Goal: Information Seeking & Learning: Learn about a topic

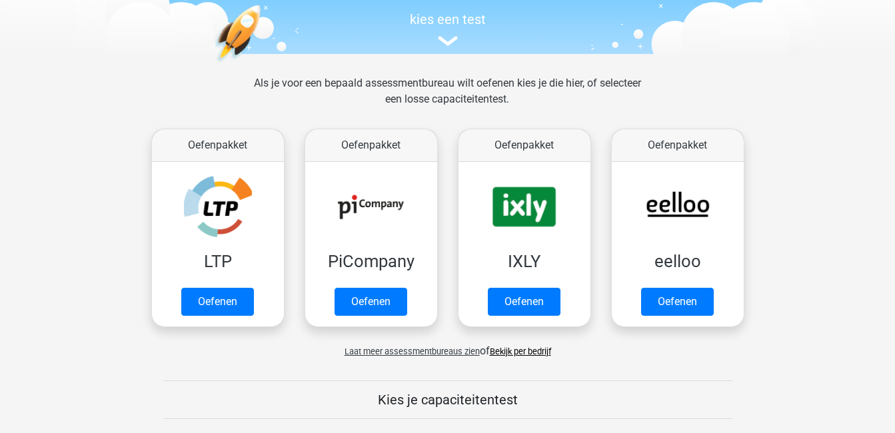
scroll to position [129, 0]
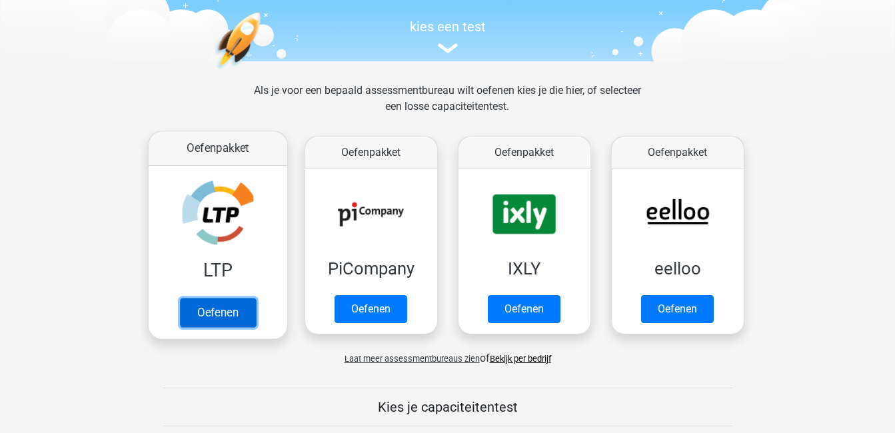
click at [215, 311] on link "Oefenen" at bounding box center [217, 312] width 76 height 29
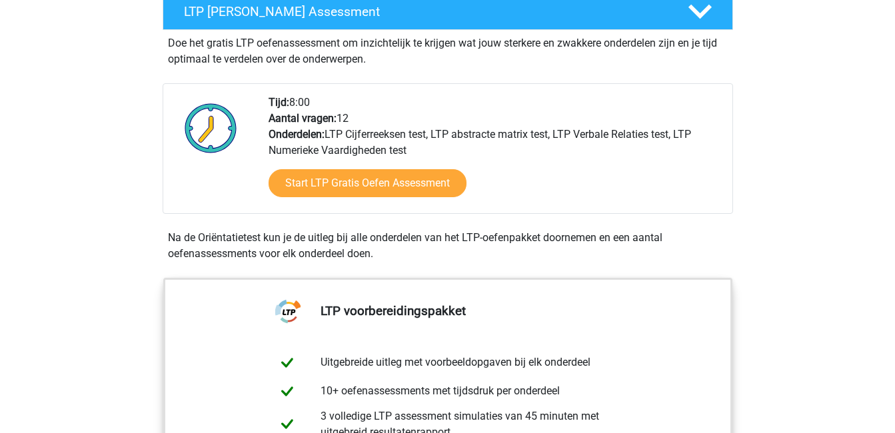
scroll to position [275, 0]
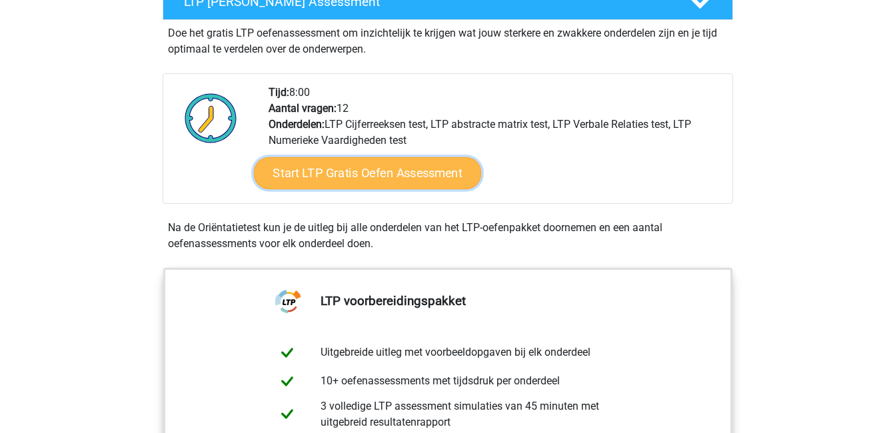
click at [372, 168] on link "Start LTP Gratis Oefen Assessment" at bounding box center [367, 173] width 228 height 32
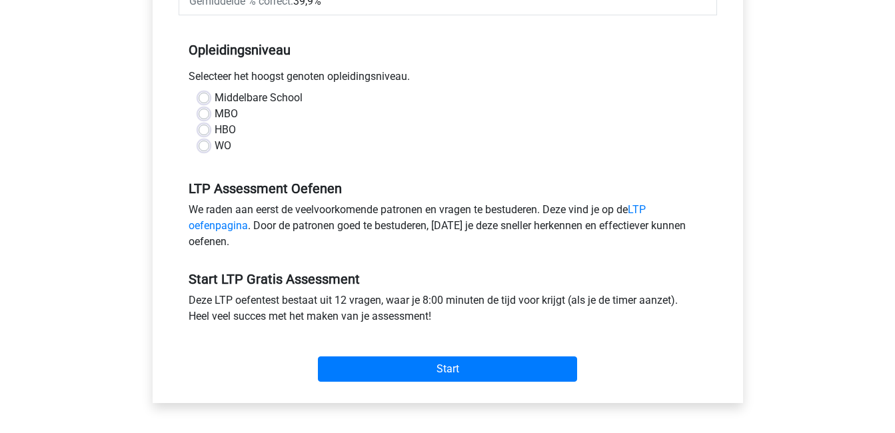
scroll to position [253, 0]
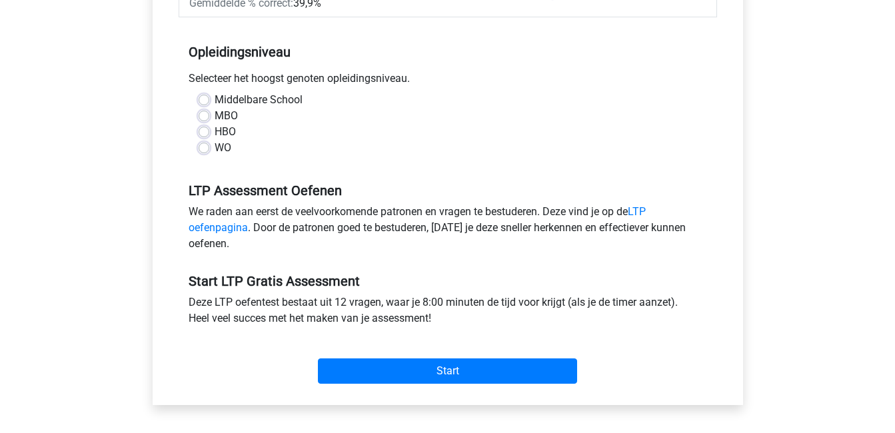
click at [215, 133] on label "HBO" at bounding box center [225, 132] width 21 height 16
click at [204, 133] on input "HBO" at bounding box center [204, 130] width 11 height 13
radio input "true"
click at [215, 133] on label "HBO" at bounding box center [225, 132] width 21 height 16
click at [204, 133] on input "HBO" at bounding box center [204, 130] width 11 height 13
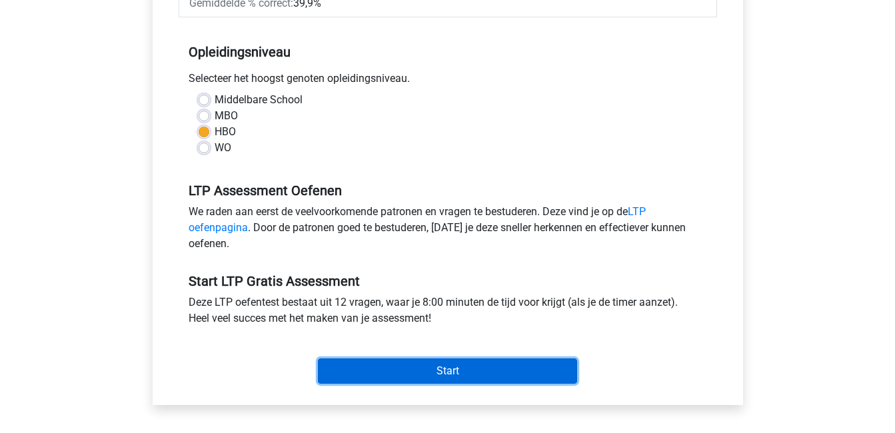
click at [462, 367] on input "Start" at bounding box center [447, 371] width 259 height 25
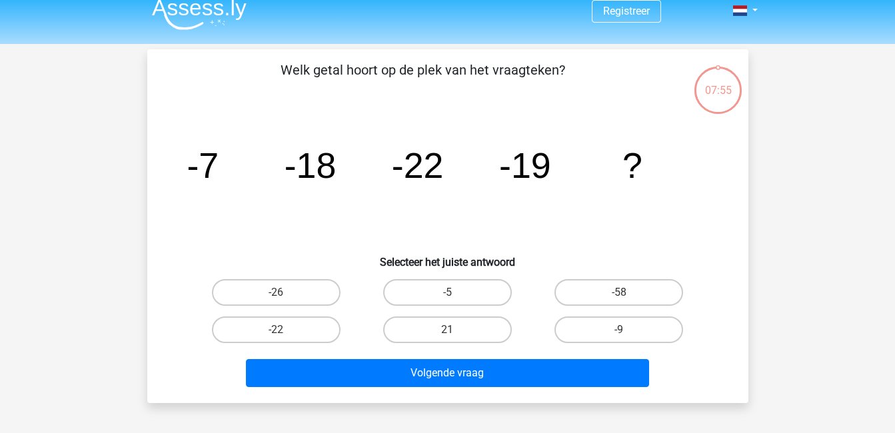
scroll to position [27, 0]
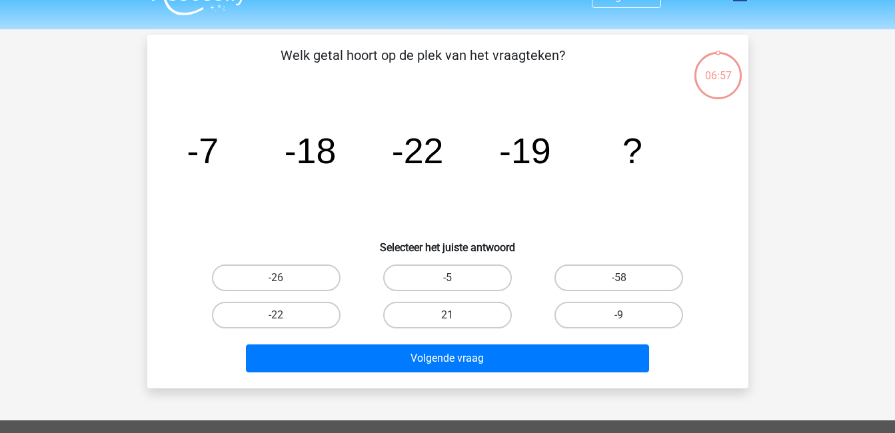
click at [452, 319] on input "21" at bounding box center [451, 319] width 9 height 9
radio input "true"
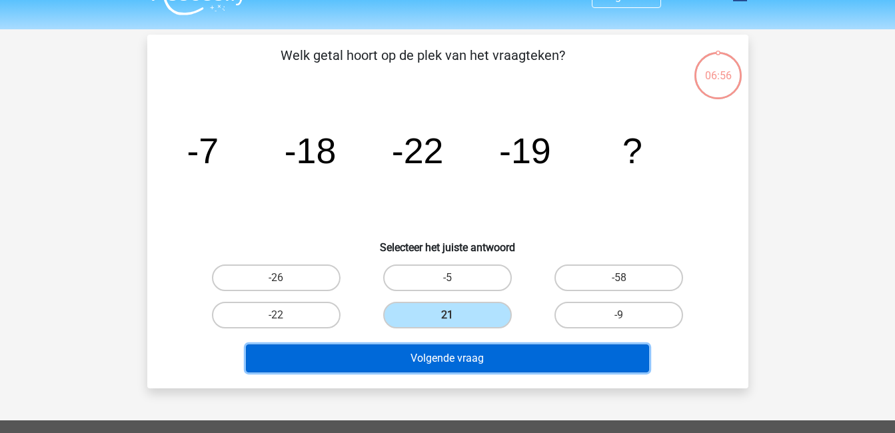
click at [446, 363] on button "Volgende vraag" at bounding box center [447, 359] width 403 height 28
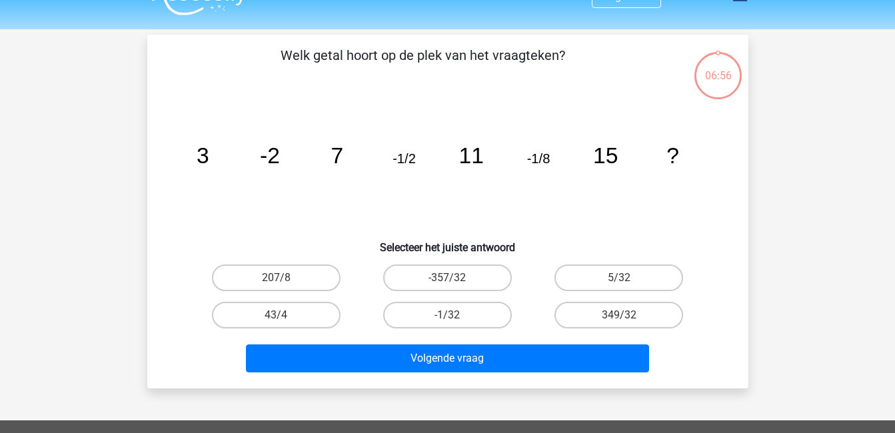
scroll to position [61, 0]
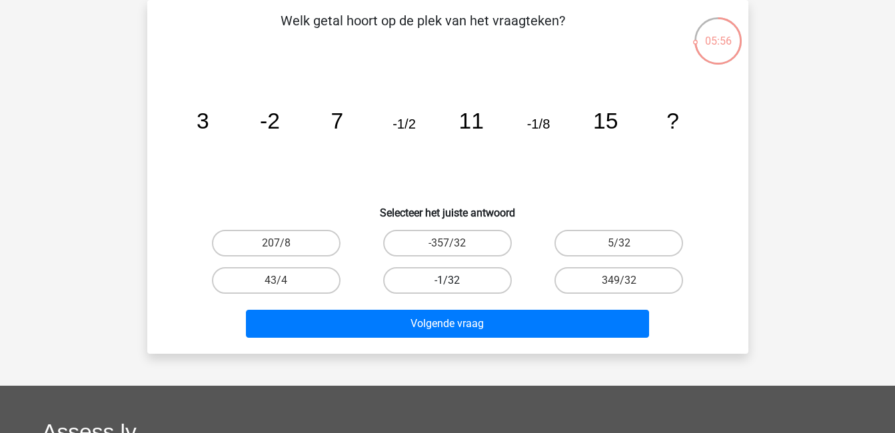
click at [462, 285] on label "-1/32" at bounding box center [447, 280] width 129 height 27
click at [456, 285] on input "-1/32" at bounding box center [451, 285] width 9 height 9
radio input "true"
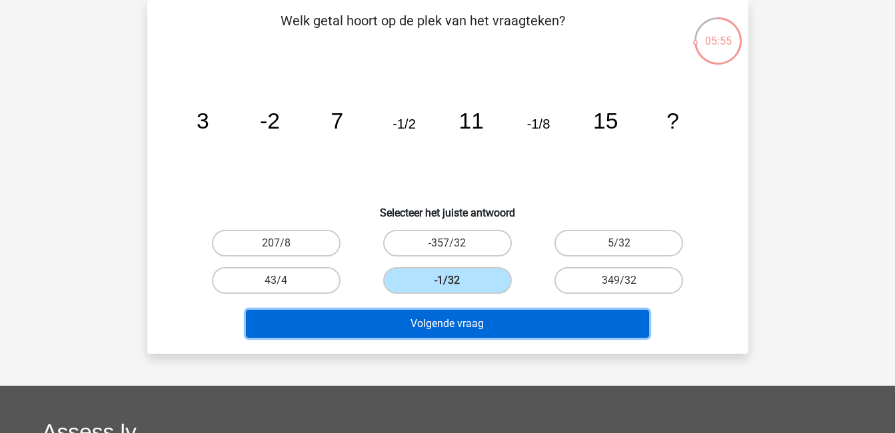
click at [460, 319] on button "Volgende vraag" at bounding box center [447, 324] width 403 height 28
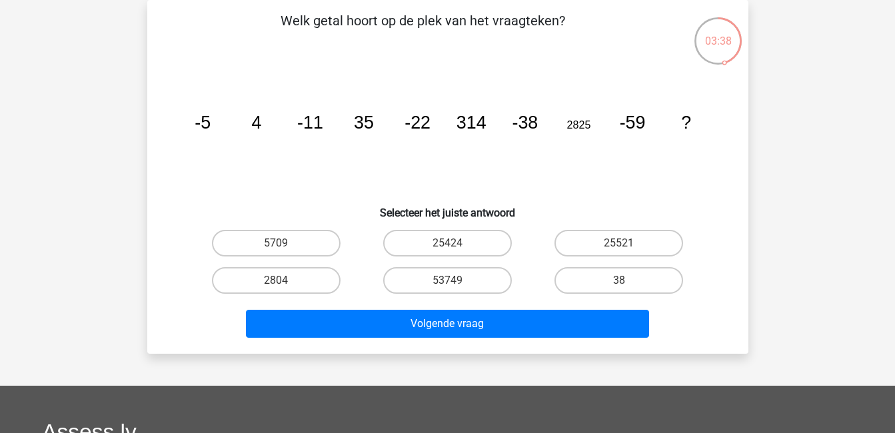
click at [450, 281] on input "53749" at bounding box center [451, 285] width 9 height 9
radio input "true"
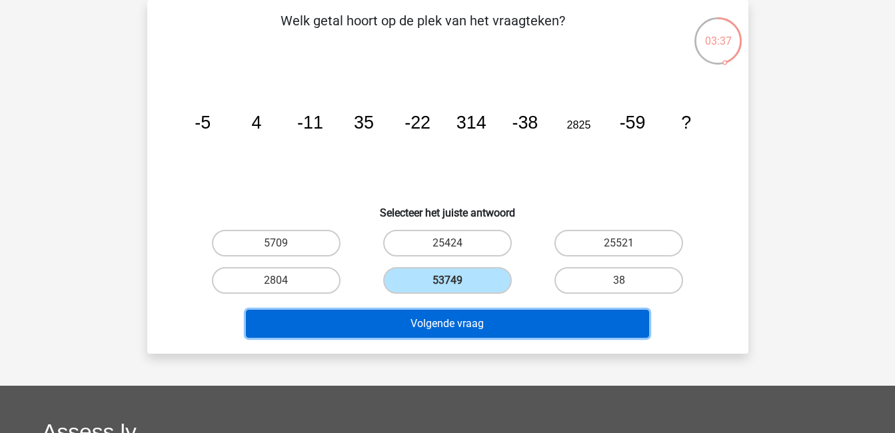
click at [448, 333] on button "Volgende vraag" at bounding box center [447, 324] width 403 height 28
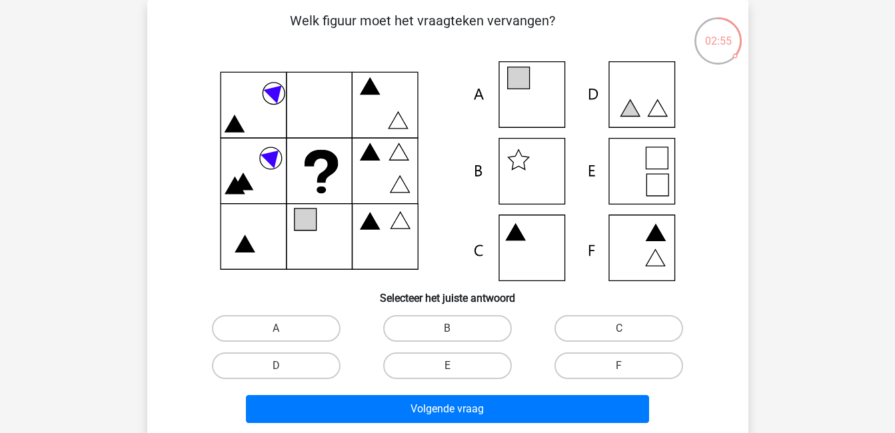
click at [522, 89] on icon at bounding box center [518, 78] width 22 height 22
click at [269, 325] on label "A" at bounding box center [276, 328] width 129 height 27
click at [276, 329] on input "A" at bounding box center [280, 333] width 9 height 9
radio input "true"
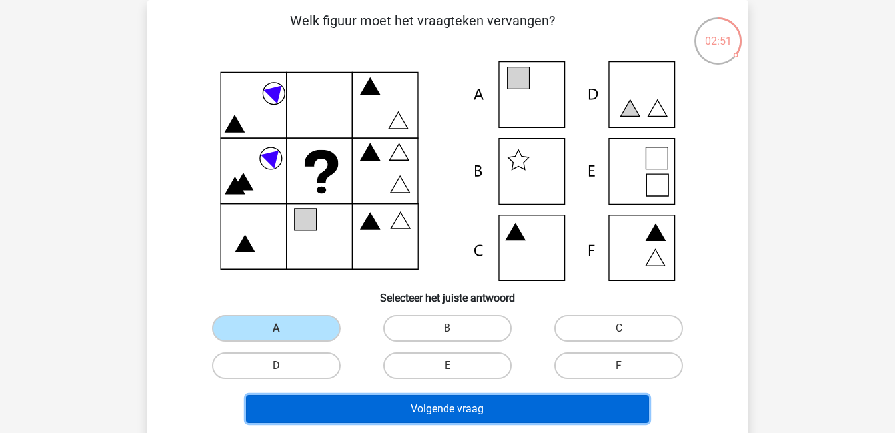
click at [455, 406] on button "Volgende vraag" at bounding box center [447, 409] width 403 height 28
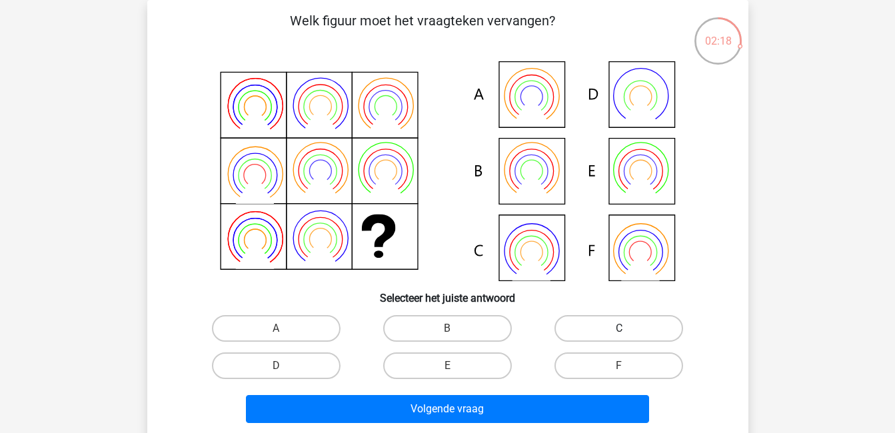
click at [572, 321] on label "C" at bounding box center [618, 328] width 129 height 27
click at [619, 329] on input "C" at bounding box center [623, 333] width 9 height 9
radio input "true"
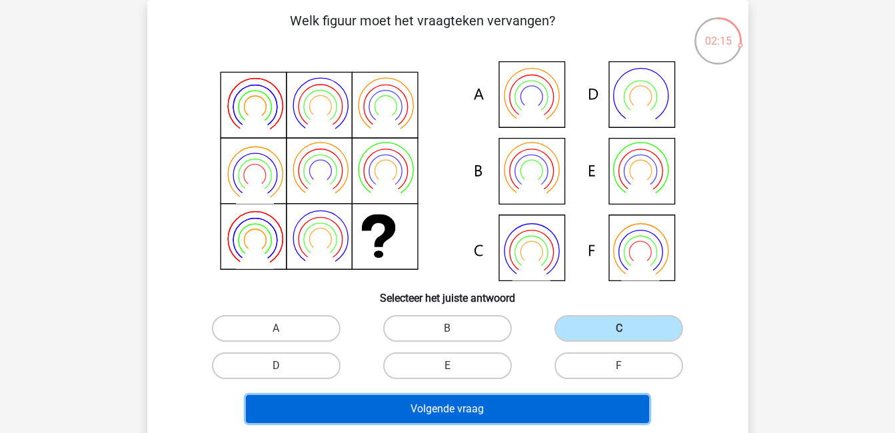
click at [455, 411] on button "Volgende vraag" at bounding box center [447, 409] width 403 height 28
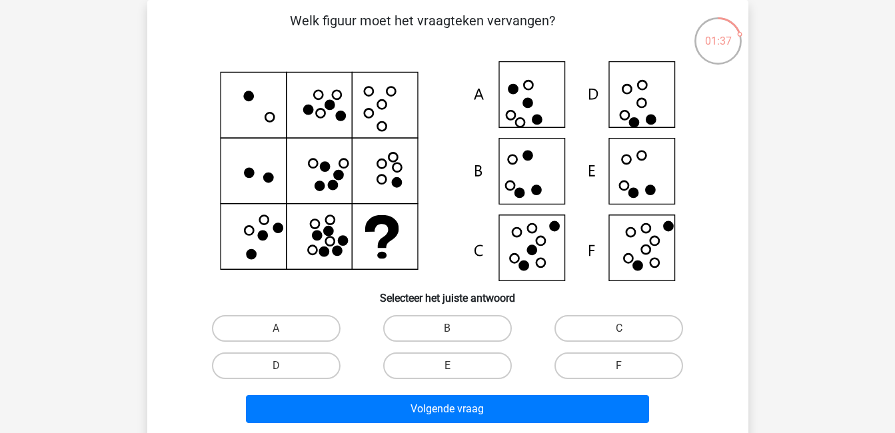
click at [448, 371] on input "E" at bounding box center [451, 370] width 9 height 9
radio input "true"
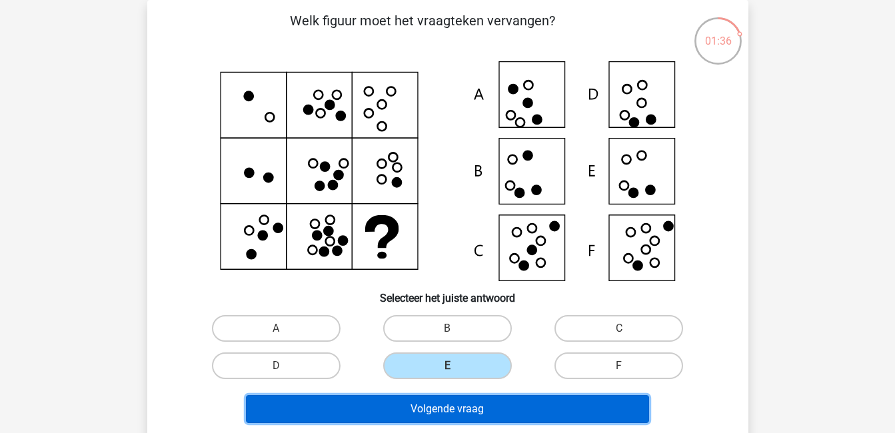
click at [450, 414] on button "Volgende vraag" at bounding box center [447, 409] width 403 height 28
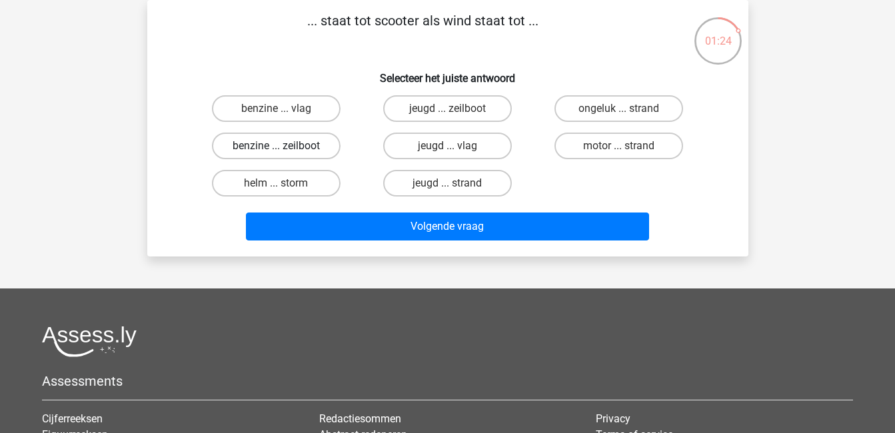
click at [260, 143] on label "benzine ... zeilboot" at bounding box center [276, 146] width 129 height 27
click at [276, 146] on input "benzine ... zeilboot" at bounding box center [280, 150] width 9 height 9
radio input "true"
click at [260, 143] on label "benzine ... zeilboot" at bounding box center [276, 146] width 129 height 27
click at [276, 146] on input "benzine ... zeilboot" at bounding box center [280, 150] width 9 height 9
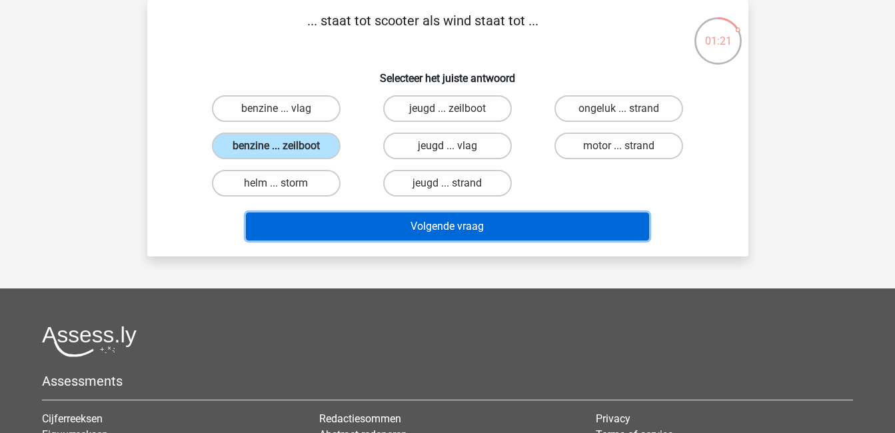
click at [433, 233] on button "Volgende vraag" at bounding box center [447, 227] width 403 height 28
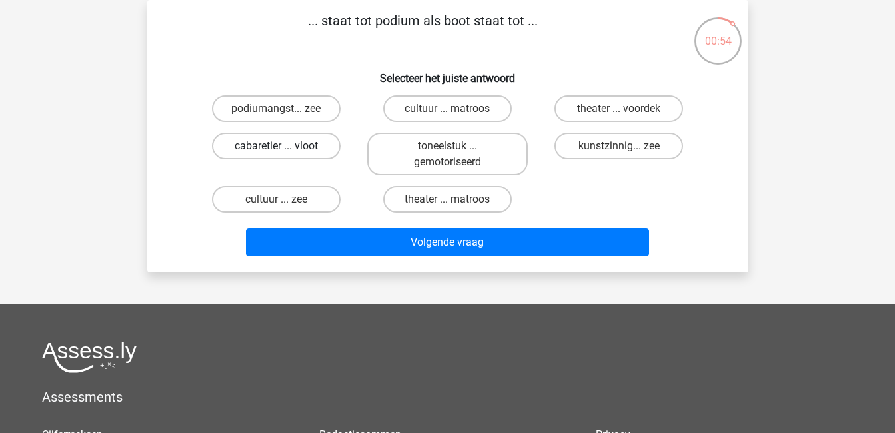
click at [289, 153] on label "cabaretier ... vloot" at bounding box center [276, 146] width 129 height 27
click at [285, 153] on input "cabaretier ... vloot" at bounding box center [280, 150] width 9 height 9
radio input "true"
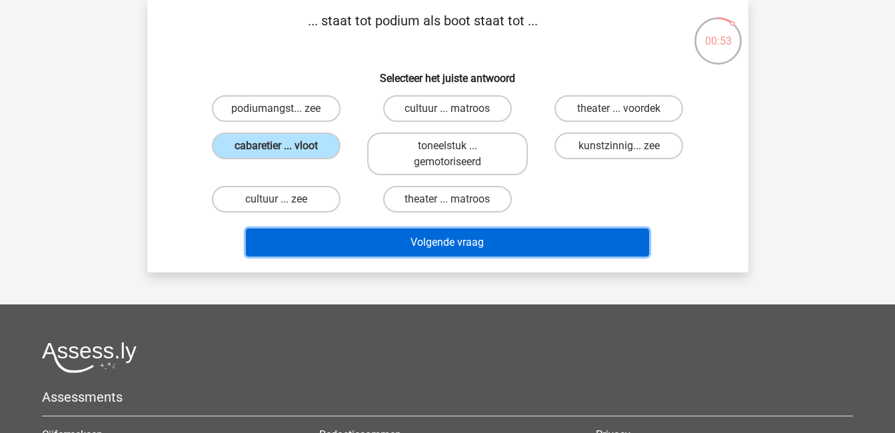
click at [393, 239] on button "Volgende vraag" at bounding box center [447, 243] width 403 height 28
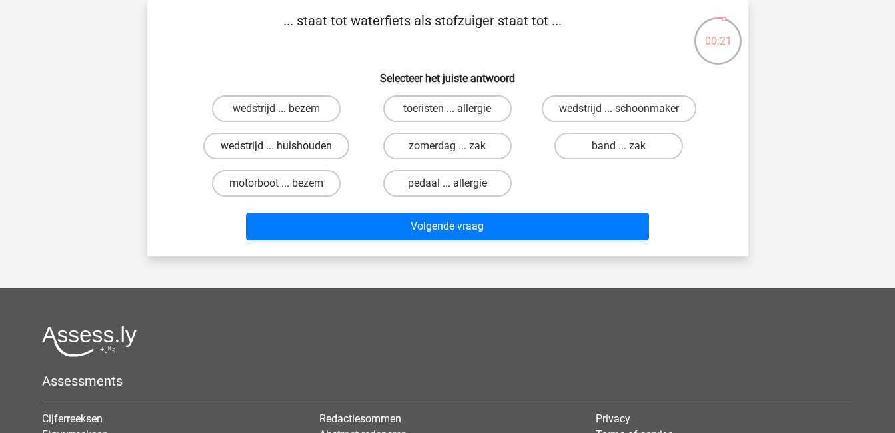
click at [277, 143] on label "wedstrijd ... huishouden" at bounding box center [276, 146] width 146 height 27
click at [277, 146] on input "wedstrijd ... huishouden" at bounding box center [280, 150] width 9 height 9
radio input "true"
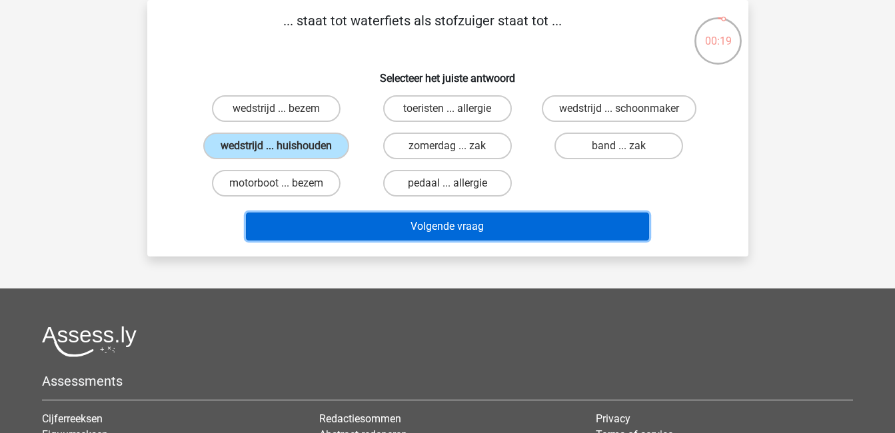
click at [438, 227] on button "Volgende vraag" at bounding box center [447, 227] width 403 height 28
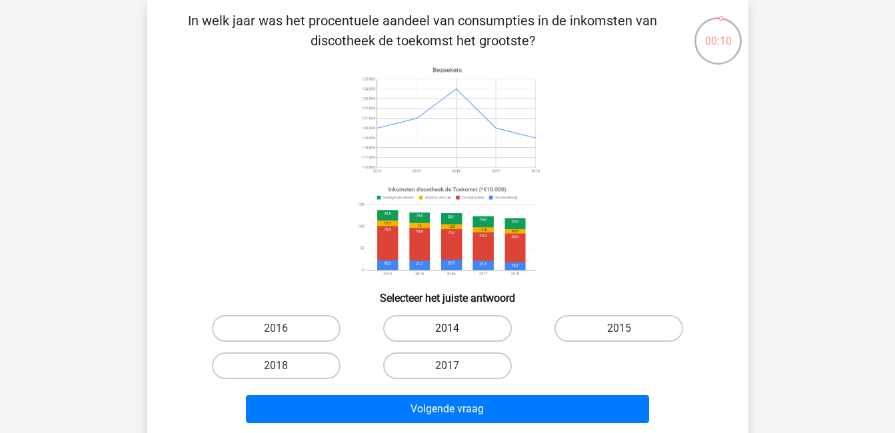
click at [460, 334] on label "2014" at bounding box center [447, 328] width 129 height 27
click at [456, 334] on input "2014" at bounding box center [451, 333] width 9 height 9
radio input "true"
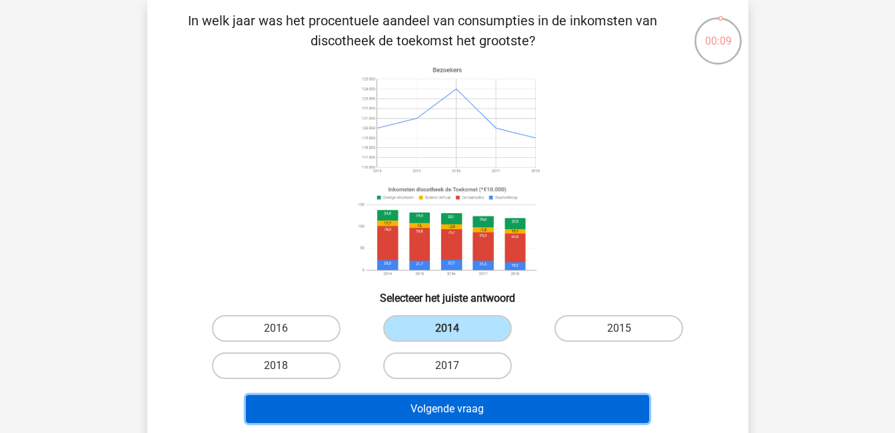
click at [458, 408] on button "Volgende vraag" at bounding box center [447, 409] width 403 height 28
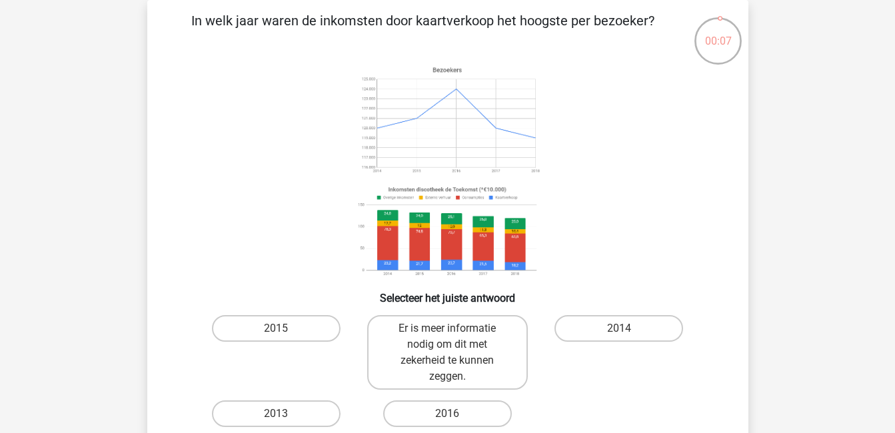
click at [458, 408] on label "2016" at bounding box center [447, 414] width 129 height 27
click at [456, 414] on input "2016" at bounding box center [451, 418] width 9 height 9
radio input "true"
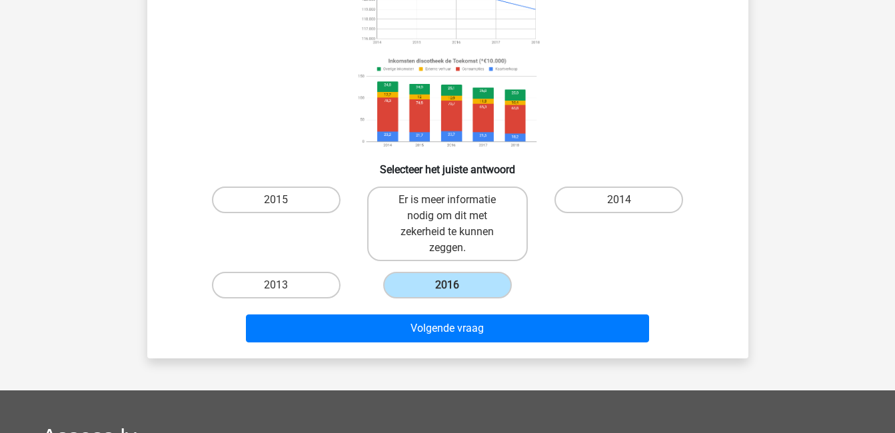
scroll to position [205, 0]
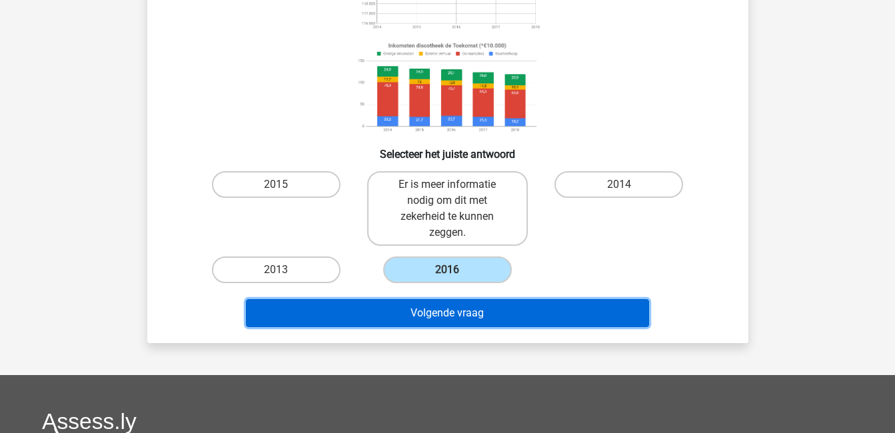
click at [440, 315] on button "Volgende vraag" at bounding box center [447, 313] width 403 height 28
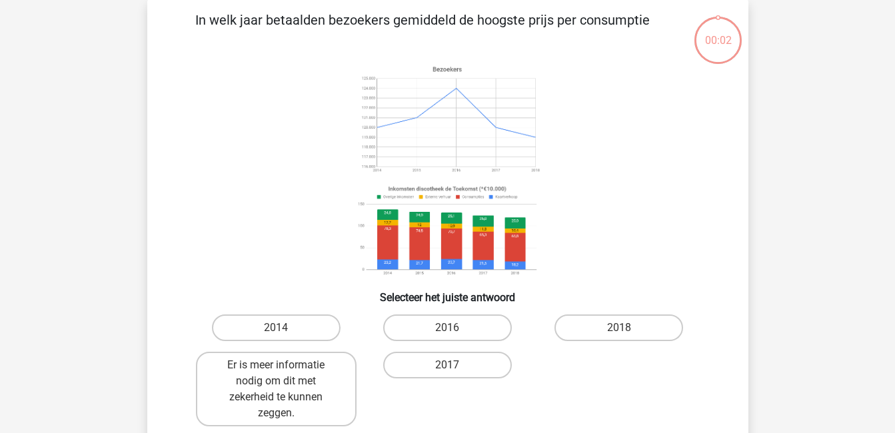
scroll to position [61, 0]
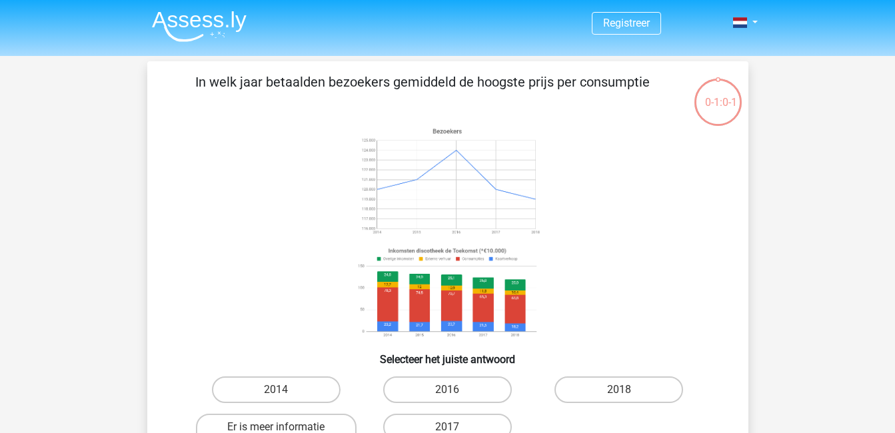
scroll to position [61, 0]
